Goal: Transaction & Acquisition: Obtain resource

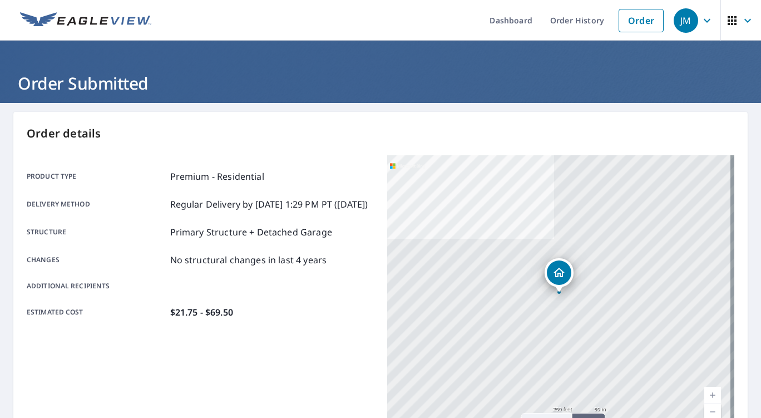
click at [508, 120] on div "Order details Product type Premium - Residential Delivery method Regular Delive…" at bounding box center [380, 364] width 734 height 505
click at [633, 12] on link "Order" at bounding box center [640, 20] width 45 height 23
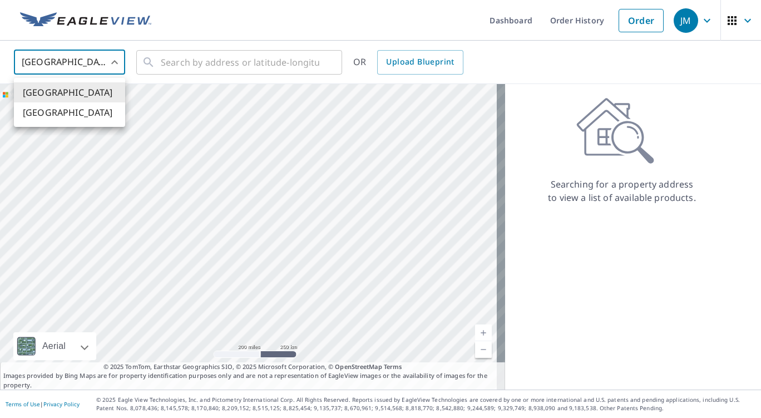
click at [113, 64] on body "JM JM Dashboard Order History Order JM United States US ​ ​ OR Upload Blueprint…" at bounding box center [380, 209] width 761 height 418
click at [88, 111] on li "[GEOGRAPHIC_DATA]" at bounding box center [69, 112] width 111 height 20
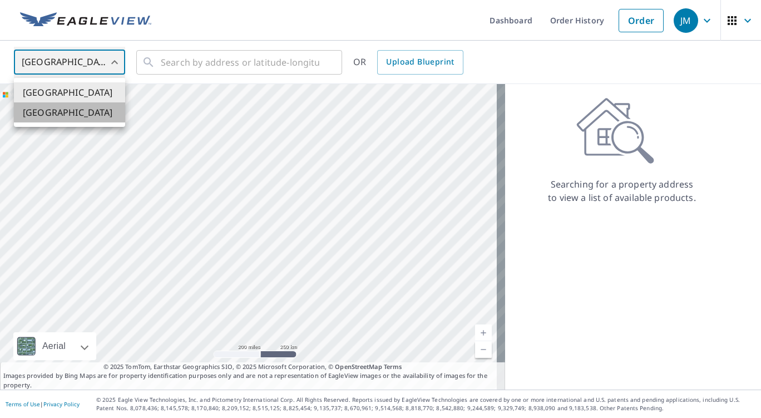
type input "CA"
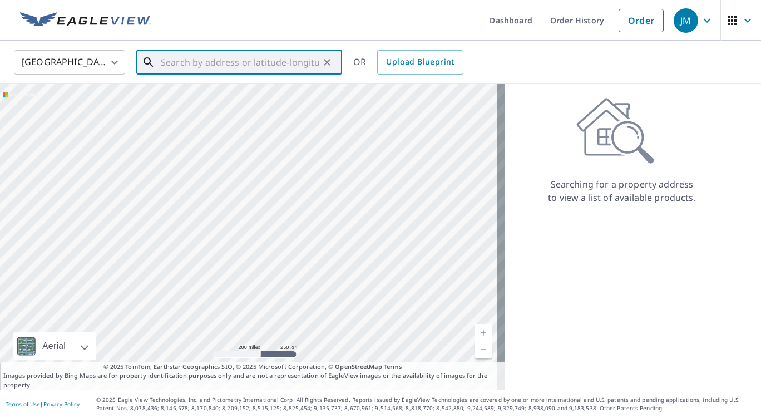
click at [222, 67] on input "text" at bounding box center [240, 62] width 158 height 31
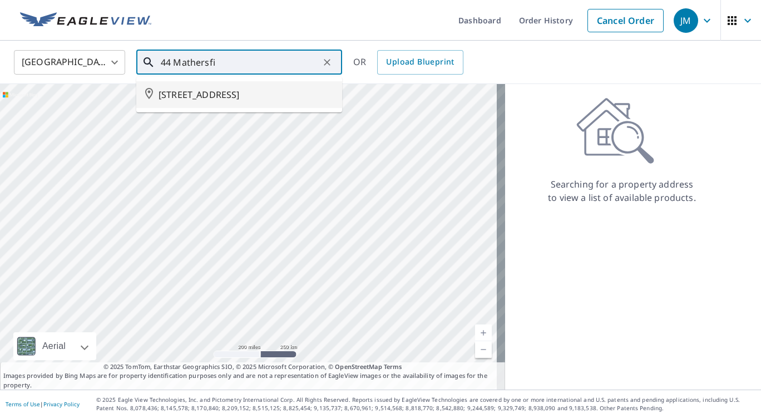
click at [220, 95] on span "[STREET_ADDRESS]" at bounding box center [245, 94] width 175 height 13
type input "[STREET_ADDRESS]"
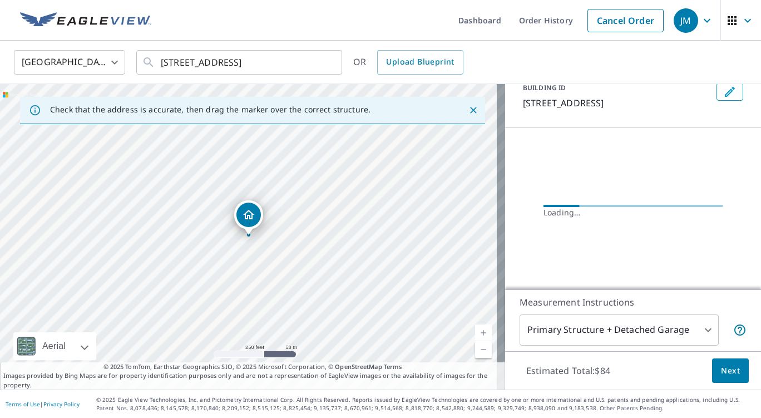
scroll to position [71, 0]
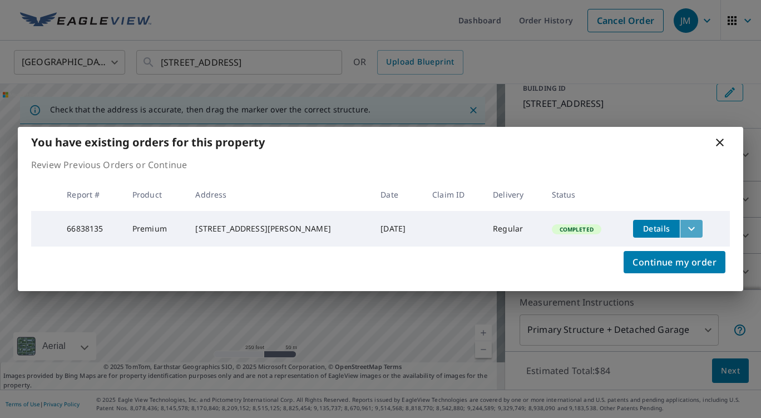
click at [688, 226] on icon "filesDropdownBtn-66838135" at bounding box center [691, 228] width 7 height 4
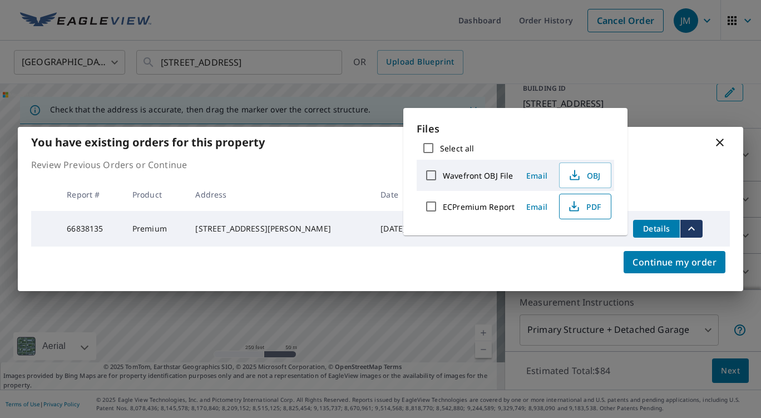
click at [584, 205] on span "PDF" at bounding box center [584, 206] width 36 height 13
